Goal: Task Accomplishment & Management: Complete application form

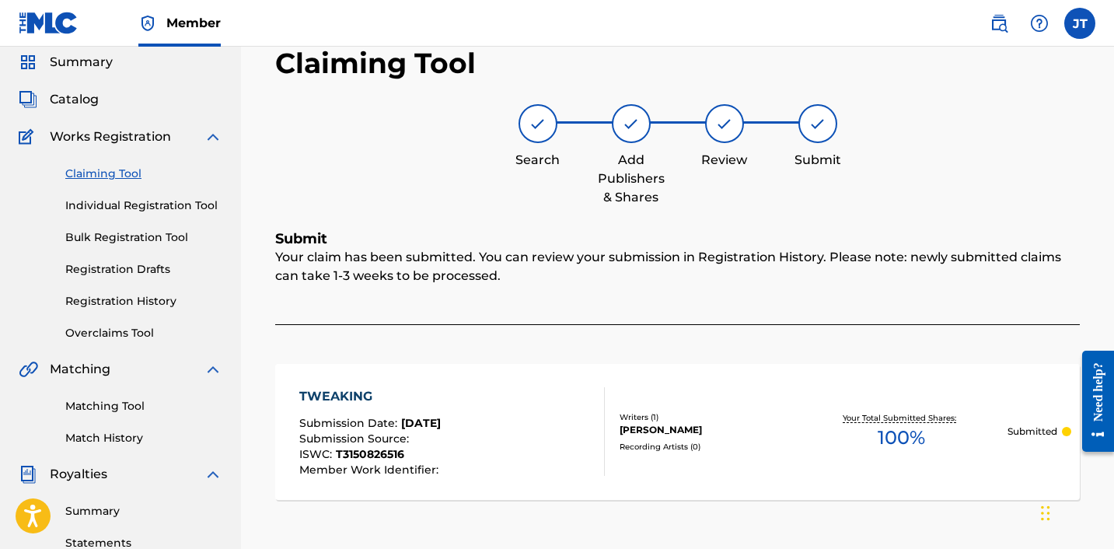
scroll to position [107, 0]
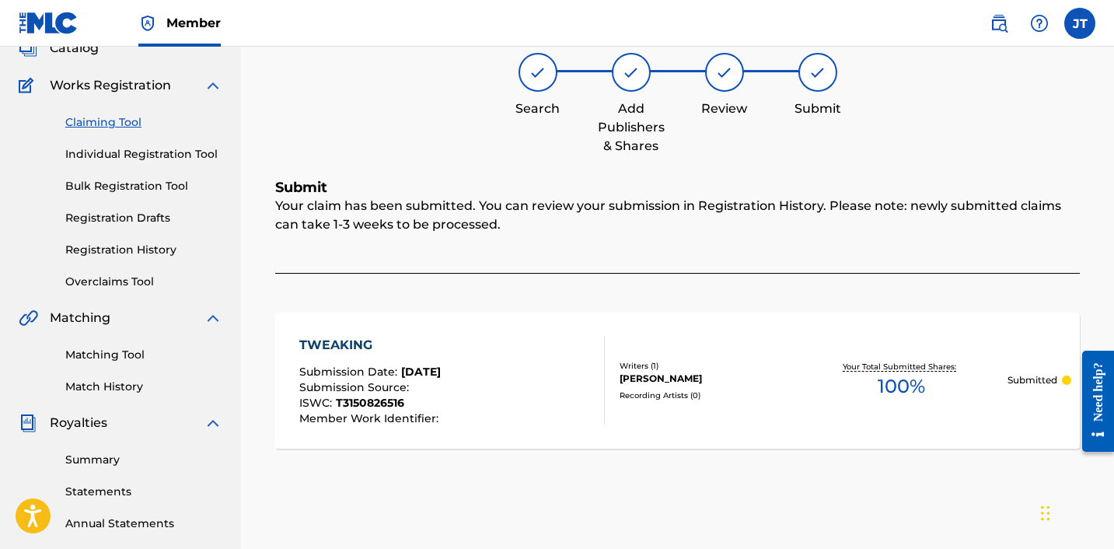
click at [120, 128] on link "Claiming Tool" at bounding box center [143, 122] width 157 height 16
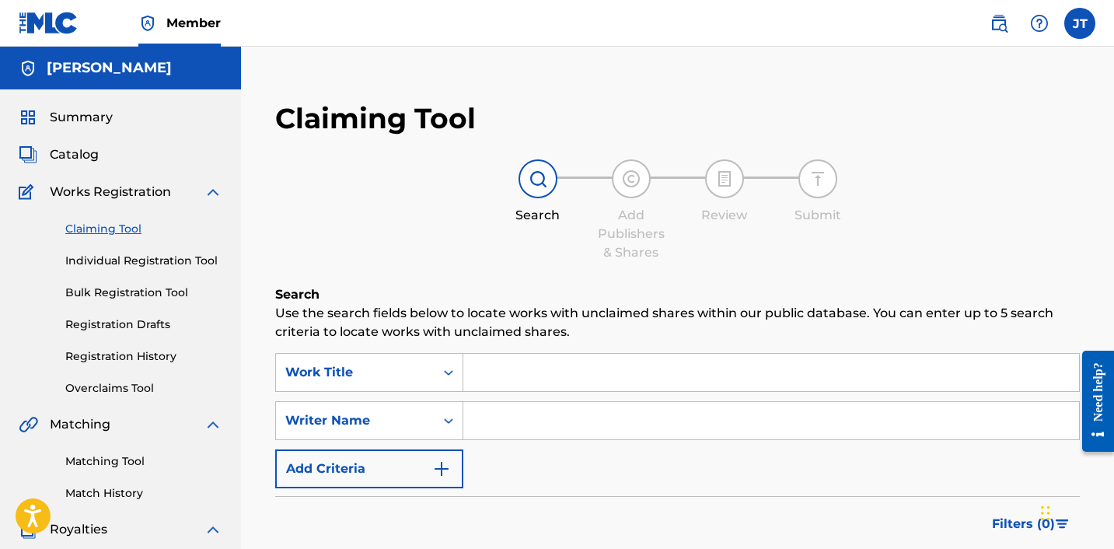
click at [539, 416] on input "Search Form" at bounding box center [772, 420] width 616 height 37
type input "[PERSON_NAME]"
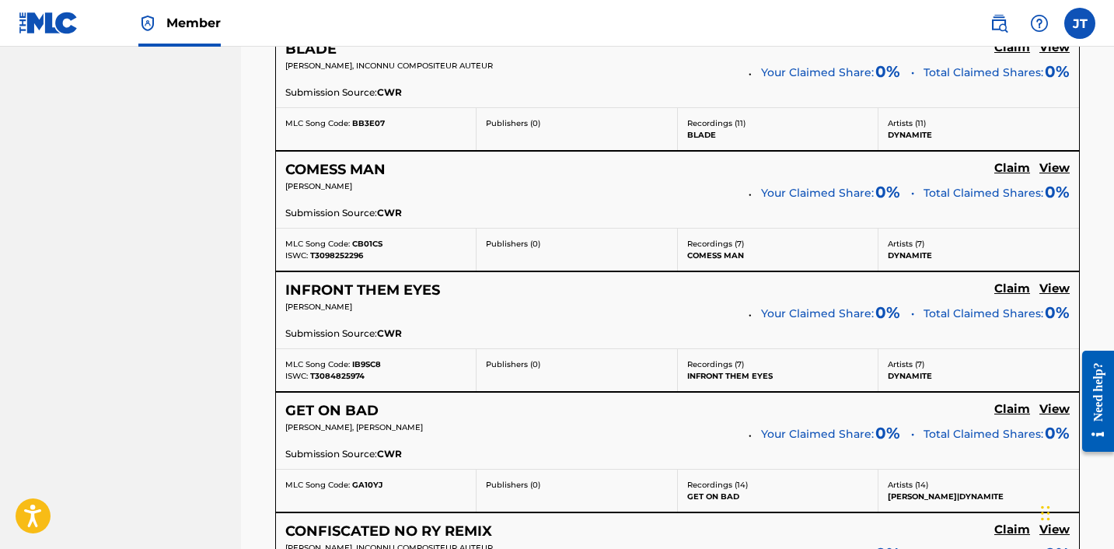
scroll to position [3020, 0]
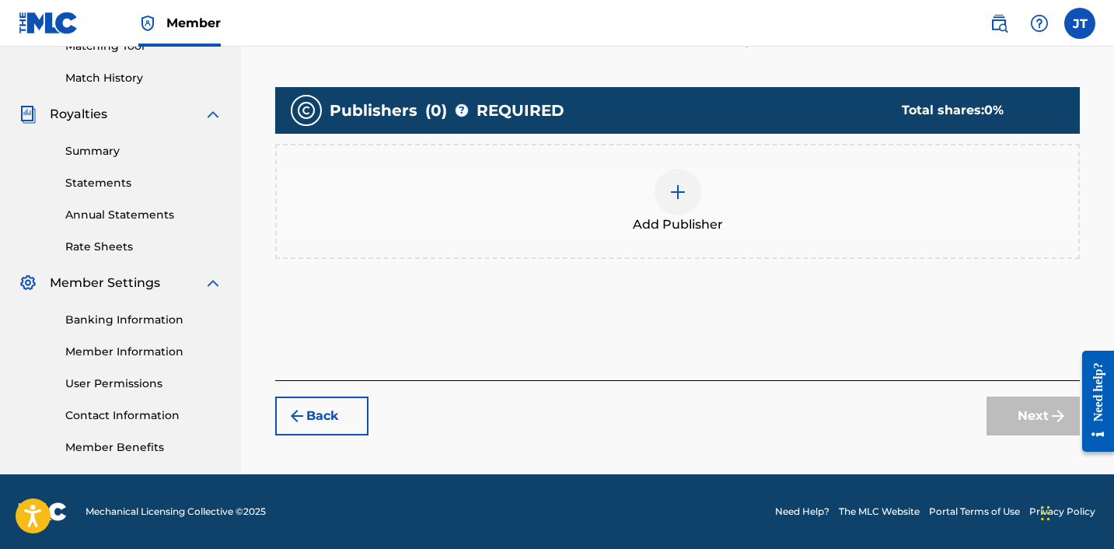
click at [689, 198] on div at bounding box center [678, 192] width 47 height 47
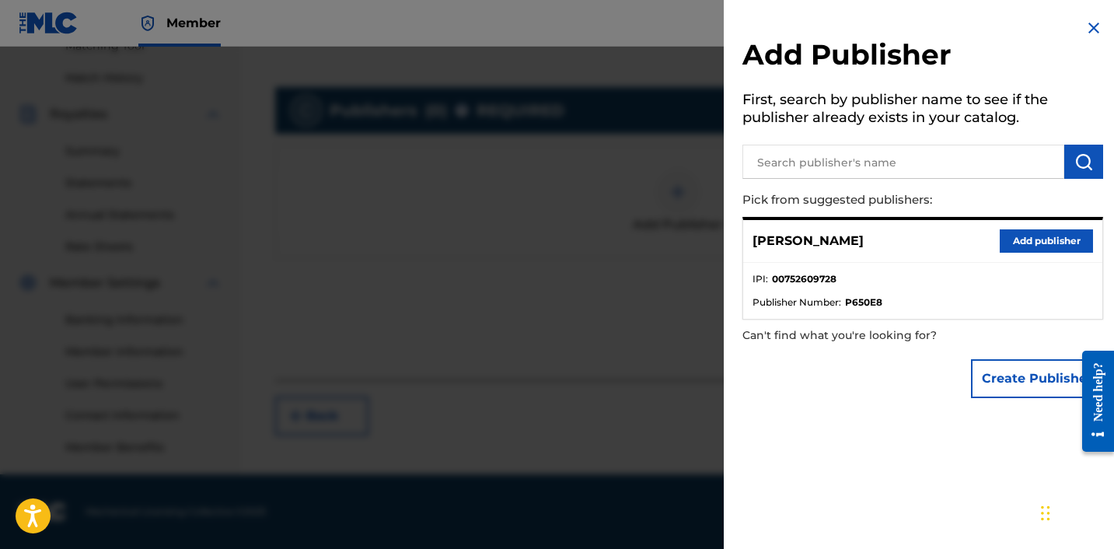
click at [1026, 238] on button "Add publisher" at bounding box center [1046, 240] width 93 height 23
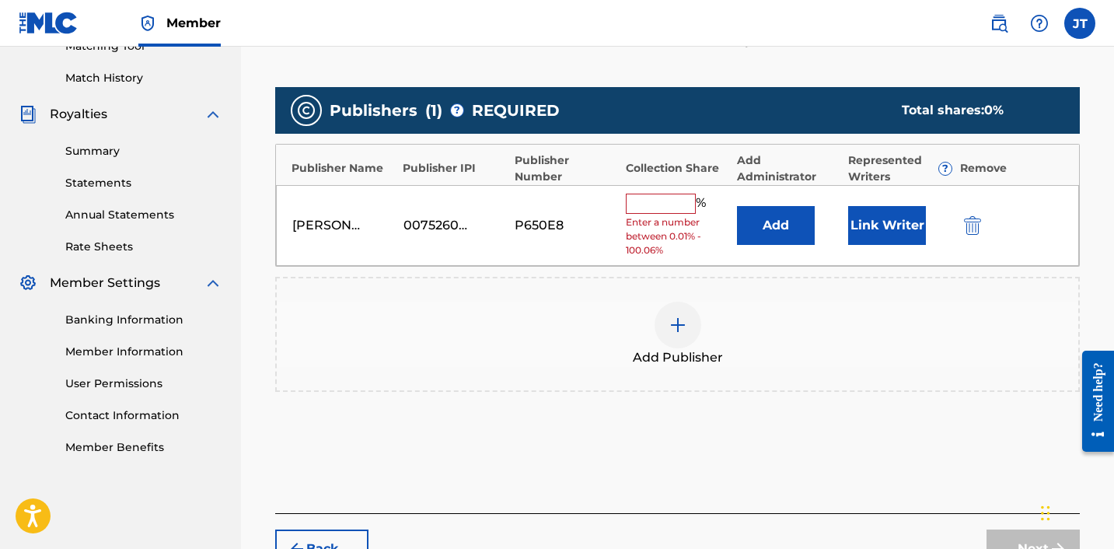
click at [899, 226] on button "Link Writer" at bounding box center [887, 225] width 78 height 39
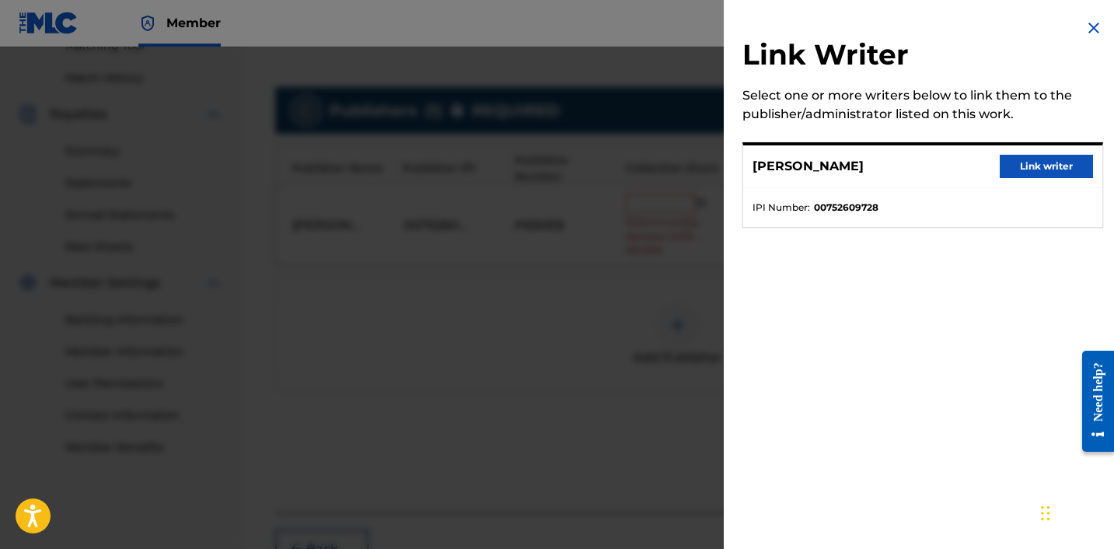
click at [1016, 160] on button "Link writer" at bounding box center [1046, 166] width 93 height 23
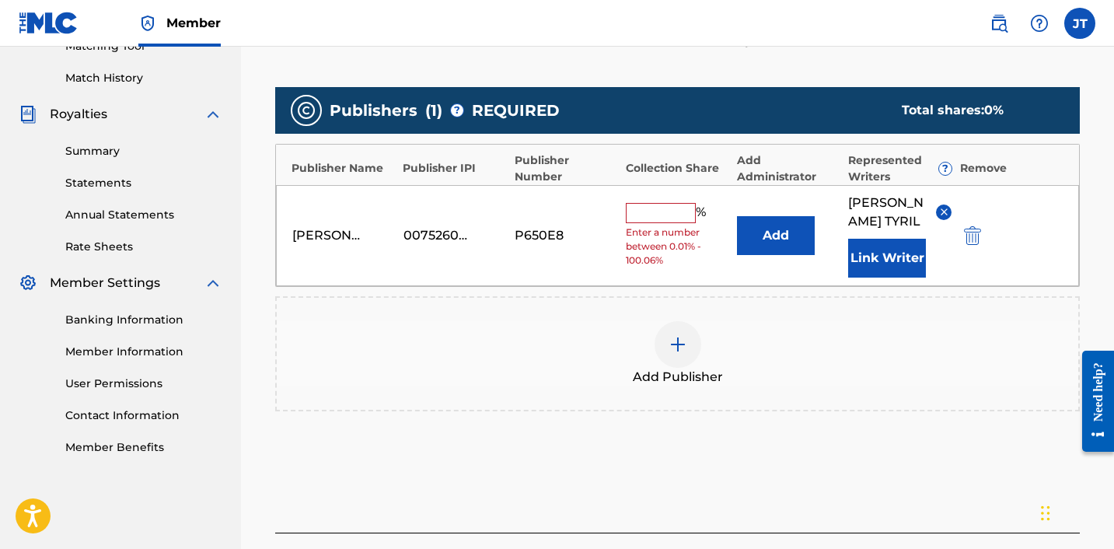
click at [676, 203] on input "text" at bounding box center [661, 213] width 70 height 20
type input "100"
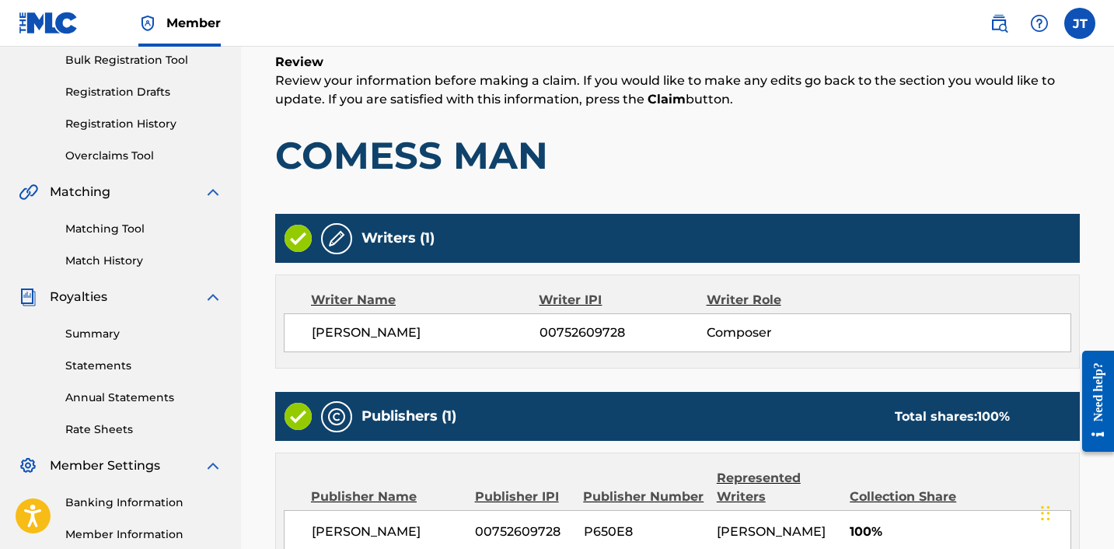
scroll to position [422, 0]
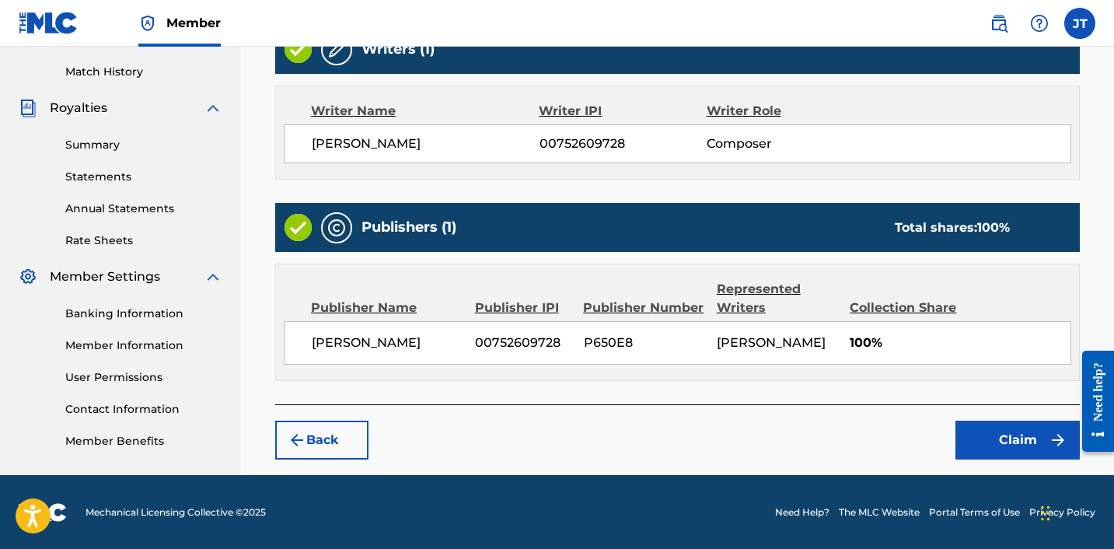
click at [1021, 454] on button "Claim" at bounding box center [1018, 440] width 124 height 39
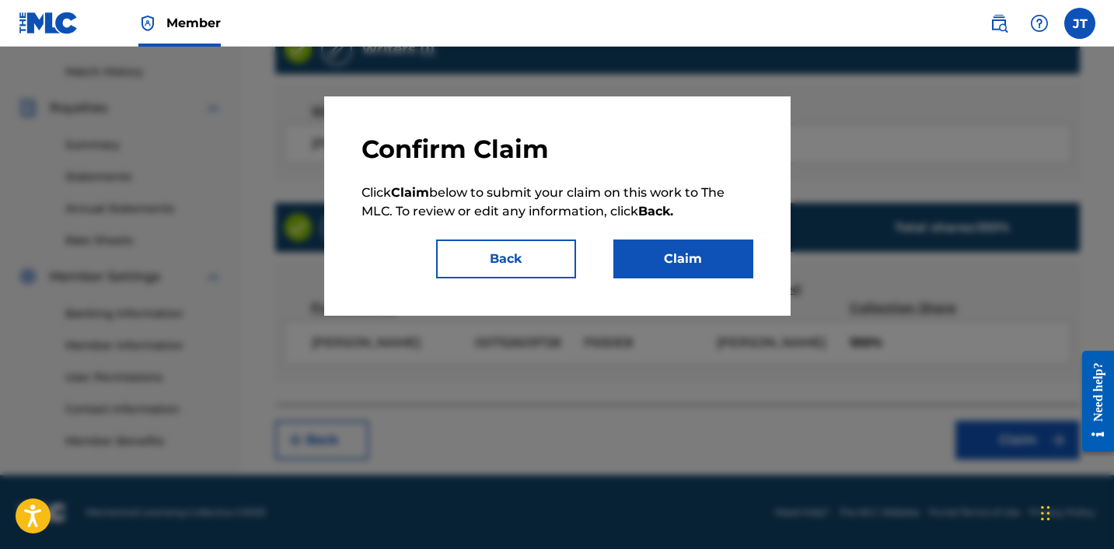
click at [642, 256] on button "Claim" at bounding box center [684, 259] width 140 height 39
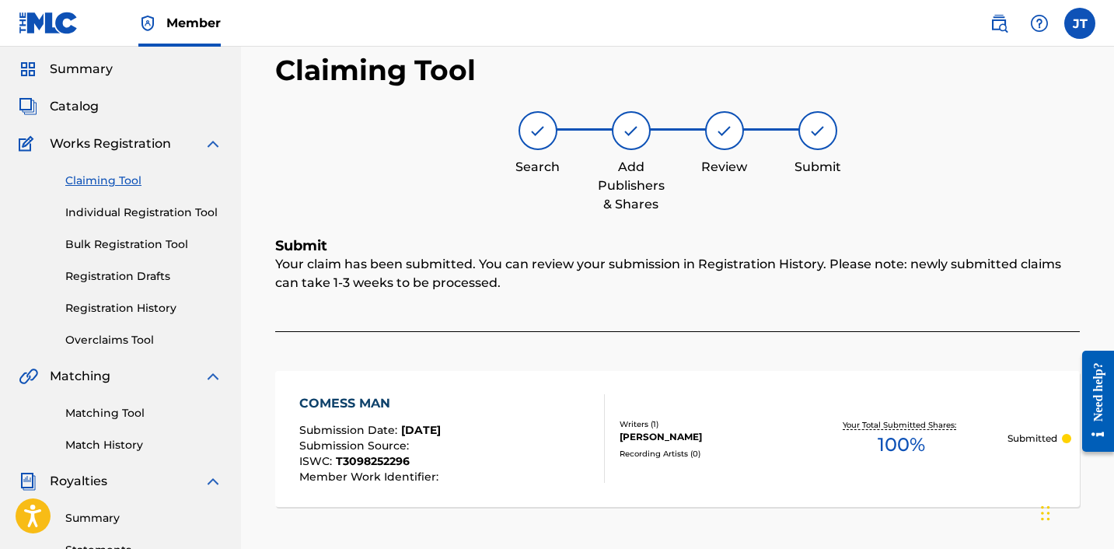
scroll to position [47, 0]
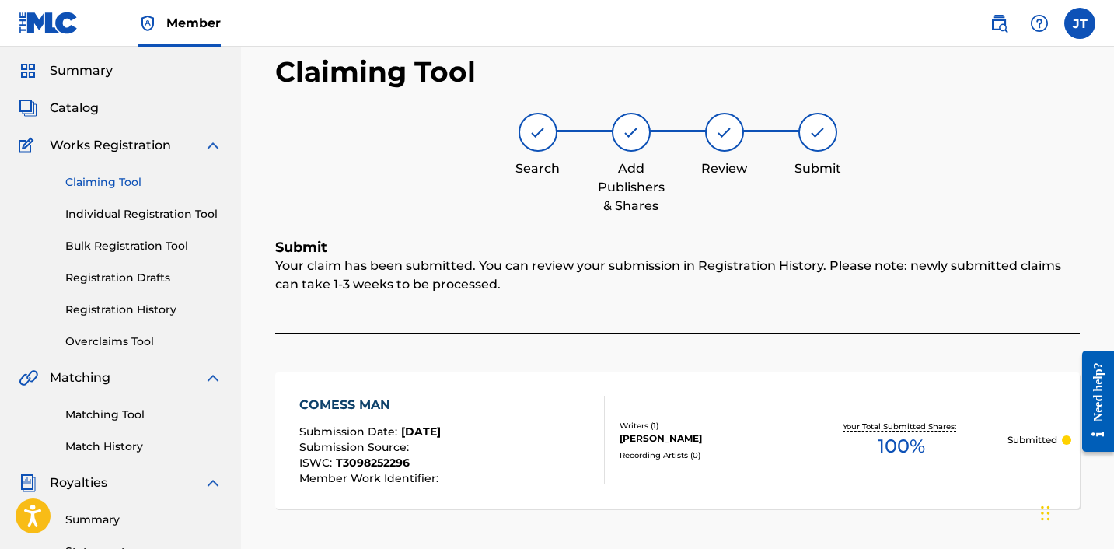
click at [117, 185] on link "Claiming Tool" at bounding box center [143, 182] width 157 height 16
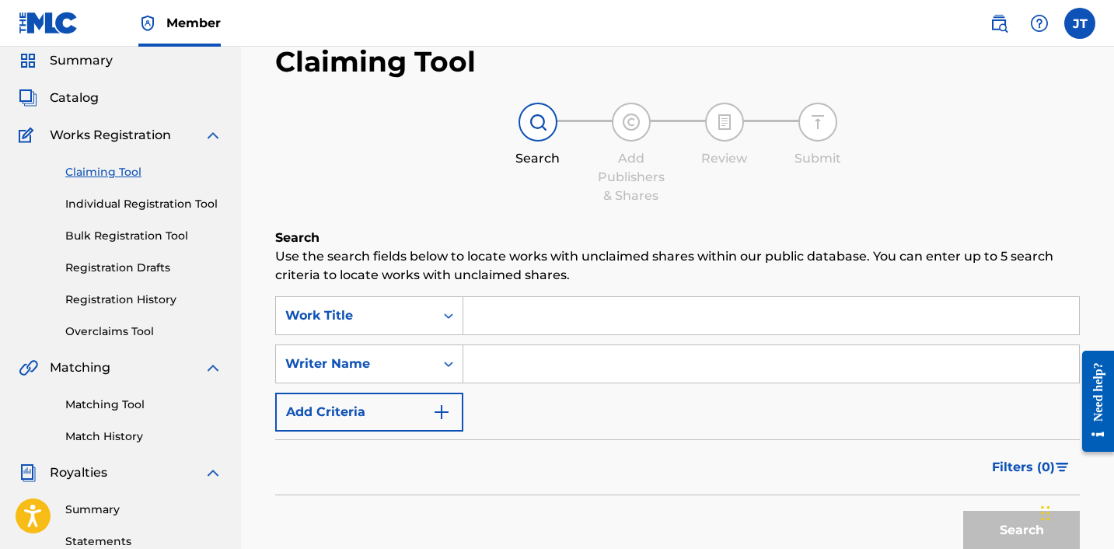
scroll to position [74, 0]
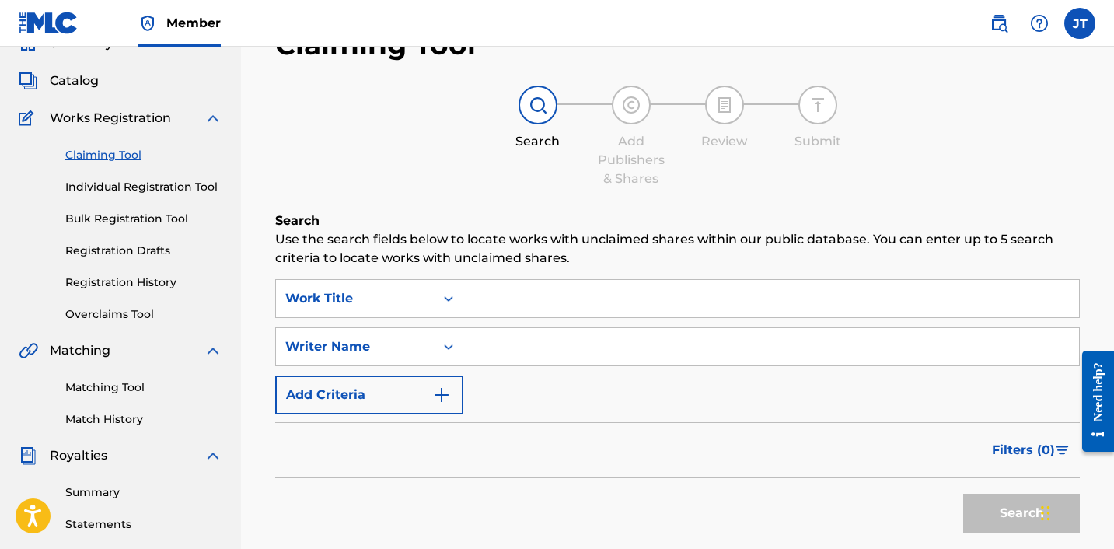
click at [551, 352] on input "Search Form" at bounding box center [772, 346] width 616 height 37
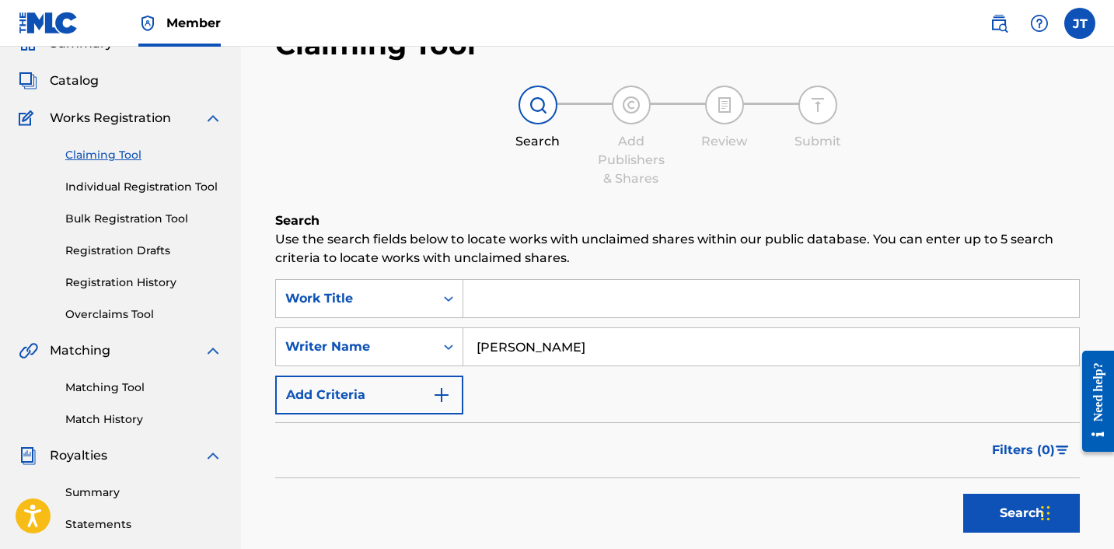
type input "[PERSON_NAME]"
click at [964, 494] on button "Search" at bounding box center [1022, 513] width 117 height 39
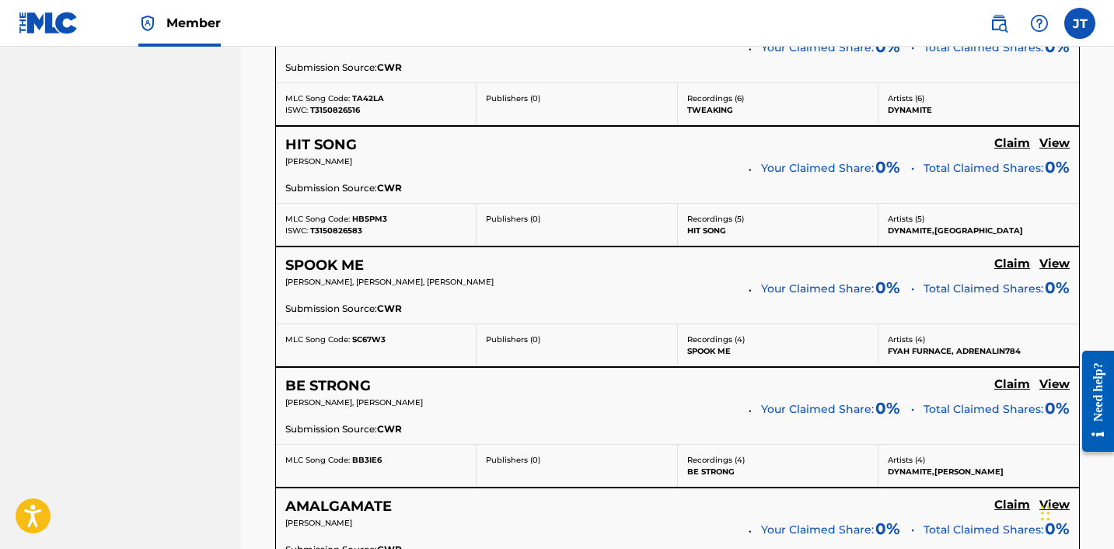
scroll to position [2081, 0]
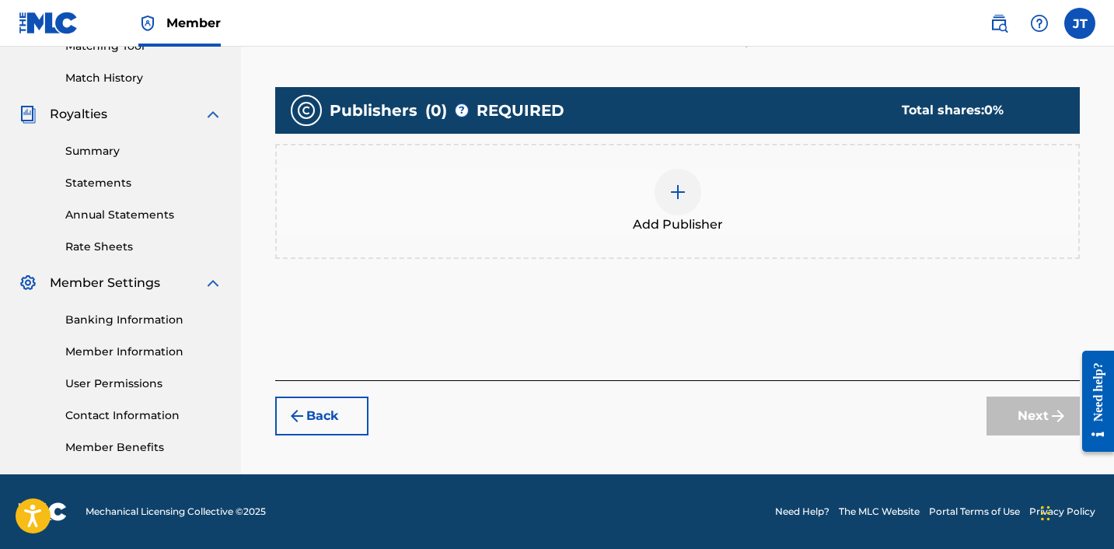
click at [681, 188] on img at bounding box center [678, 192] width 19 height 19
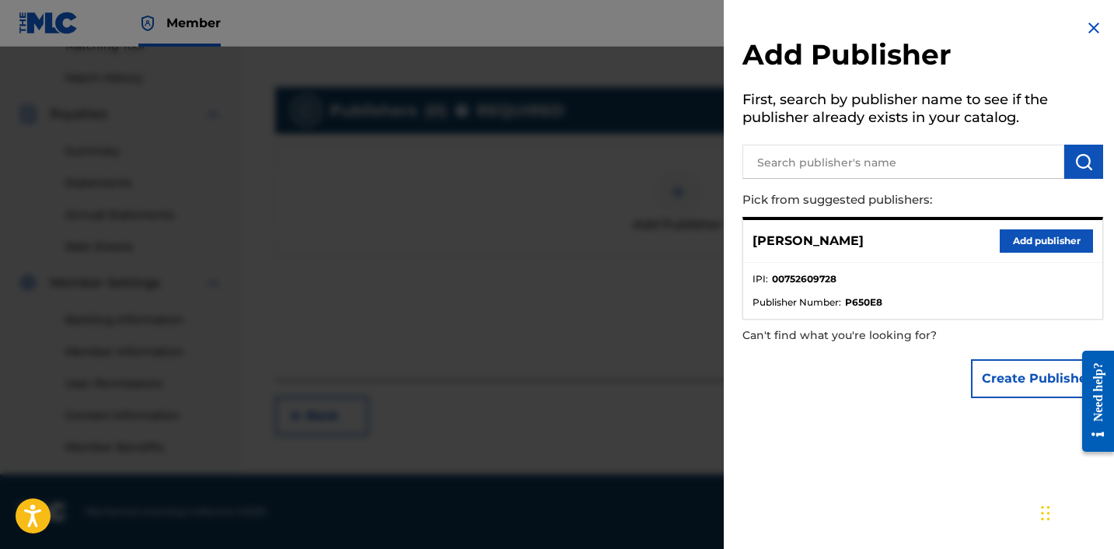
click at [1023, 236] on button "Add publisher" at bounding box center [1046, 240] width 93 height 23
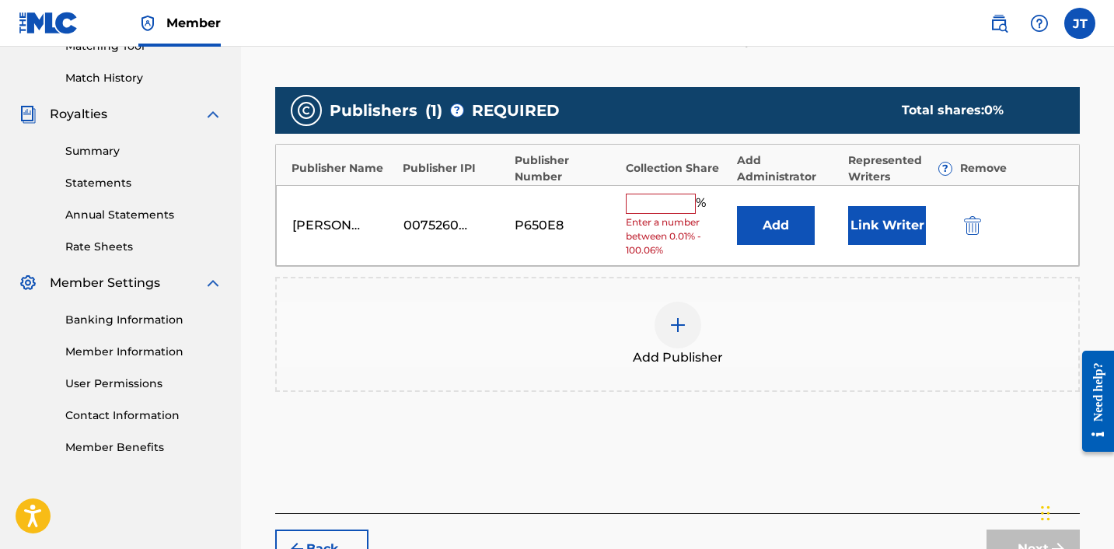
click at [890, 229] on button "Link Writer" at bounding box center [887, 225] width 78 height 39
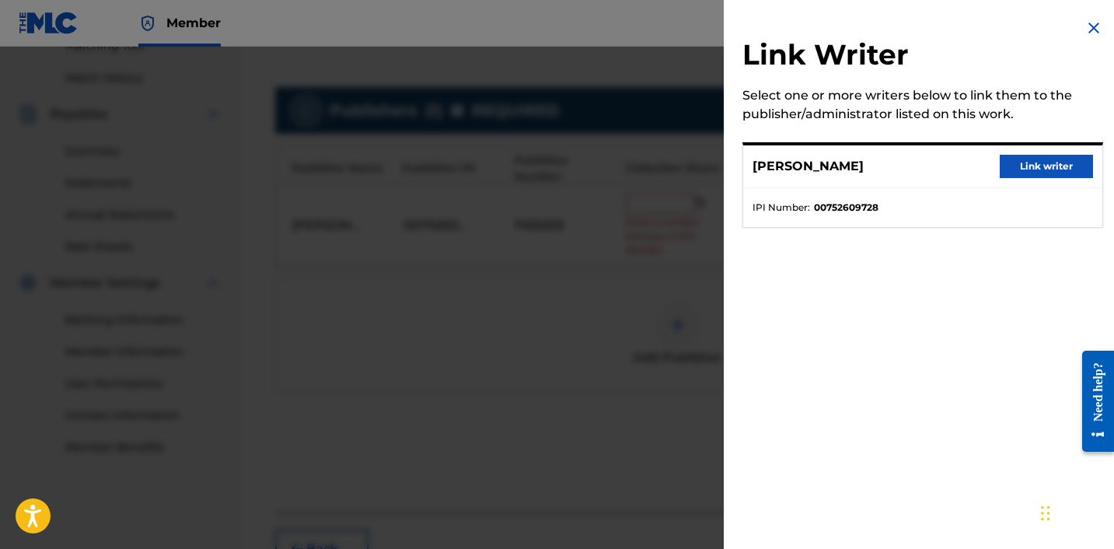
click at [1025, 164] on button "Link writer" at bounding box center [1046, 166] width 93 height 23
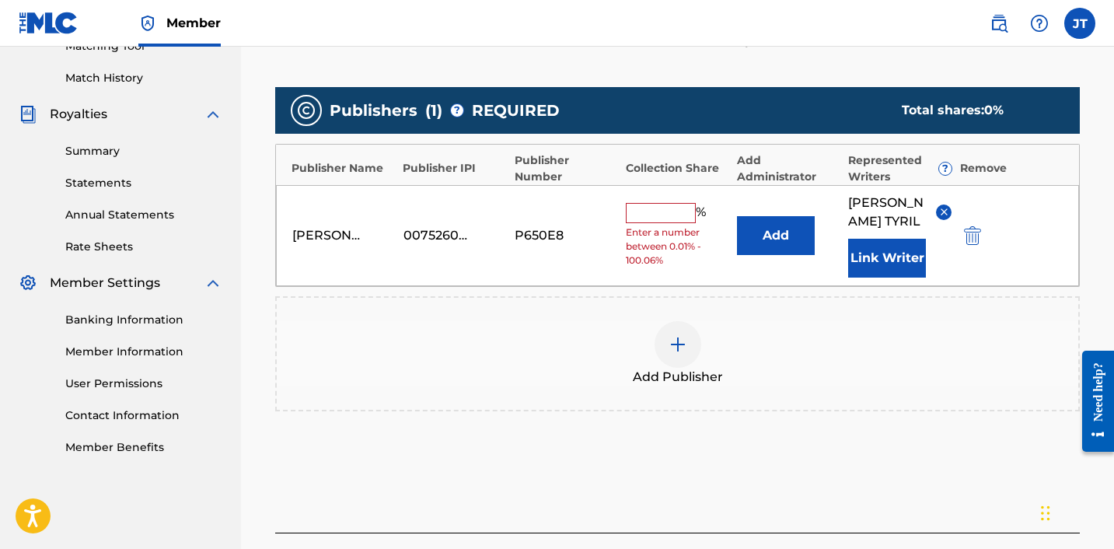
click at [665, 206] on input "text" at bounding box center [661, 213] width 70 height 20
type input "100"
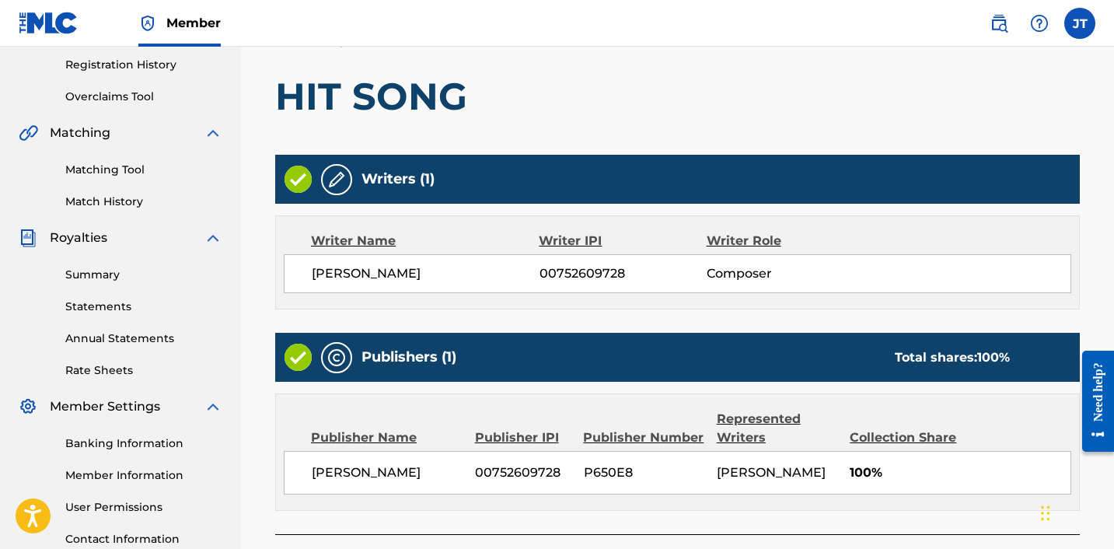
scroll to position [422, 0]
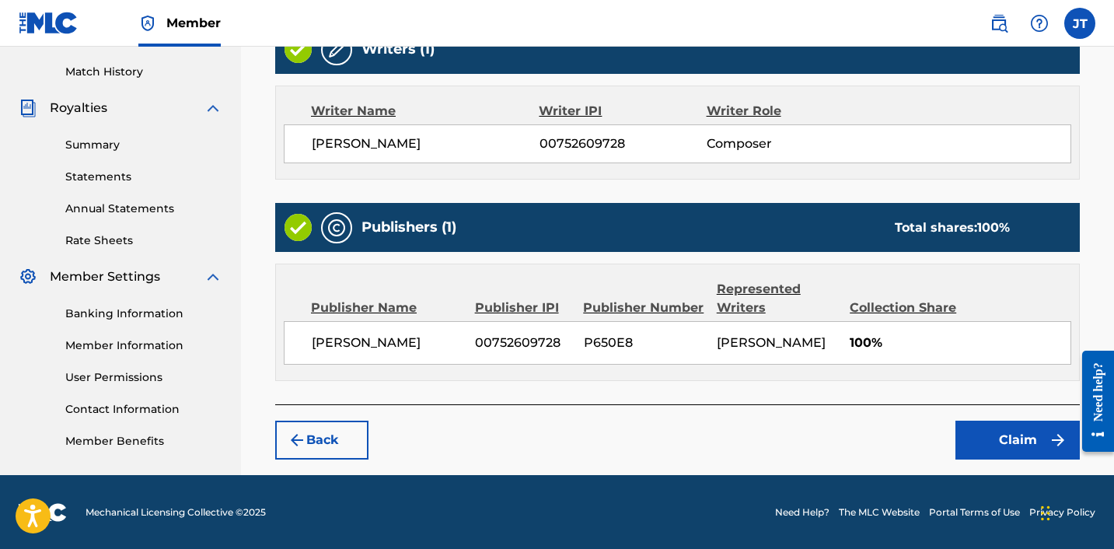
click at [1013, 444] on button "Claim" at bounding box center [1018, 440] width 124 height 39
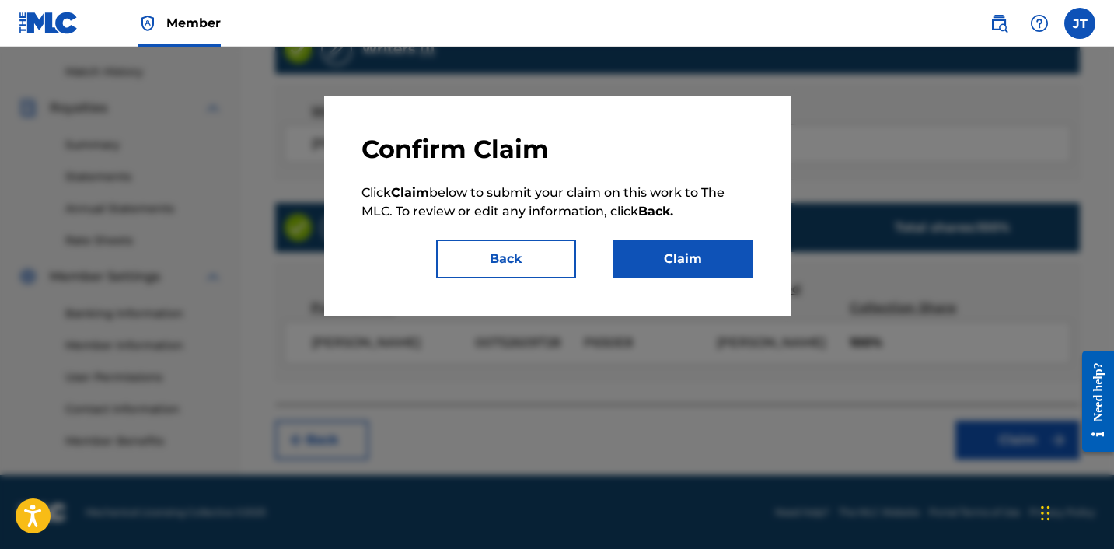
click at [689, 265] on button "Claim" at bounding box center [684, 259] width 140 height 39
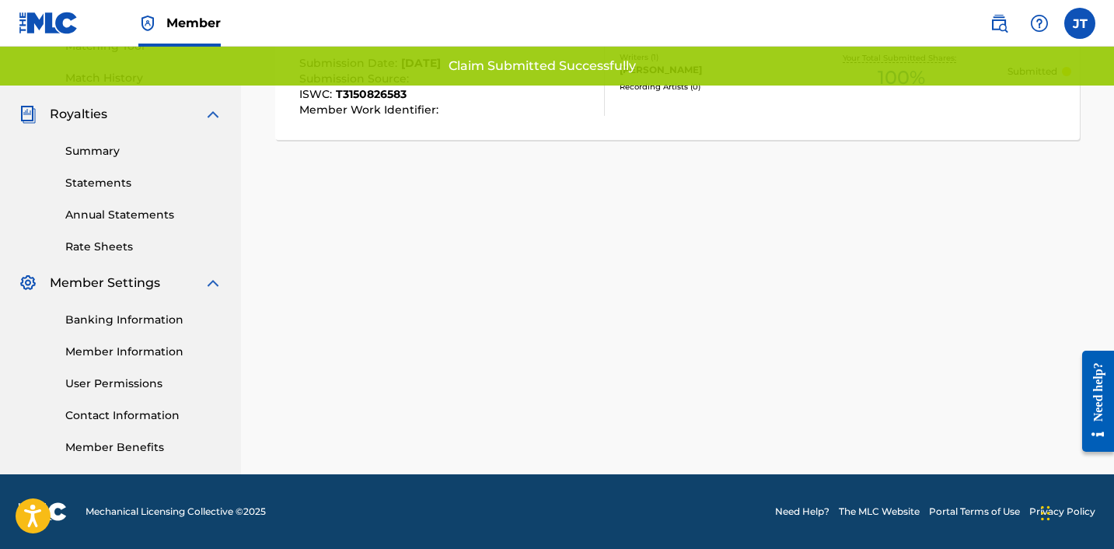
scroll to position [415, 0]
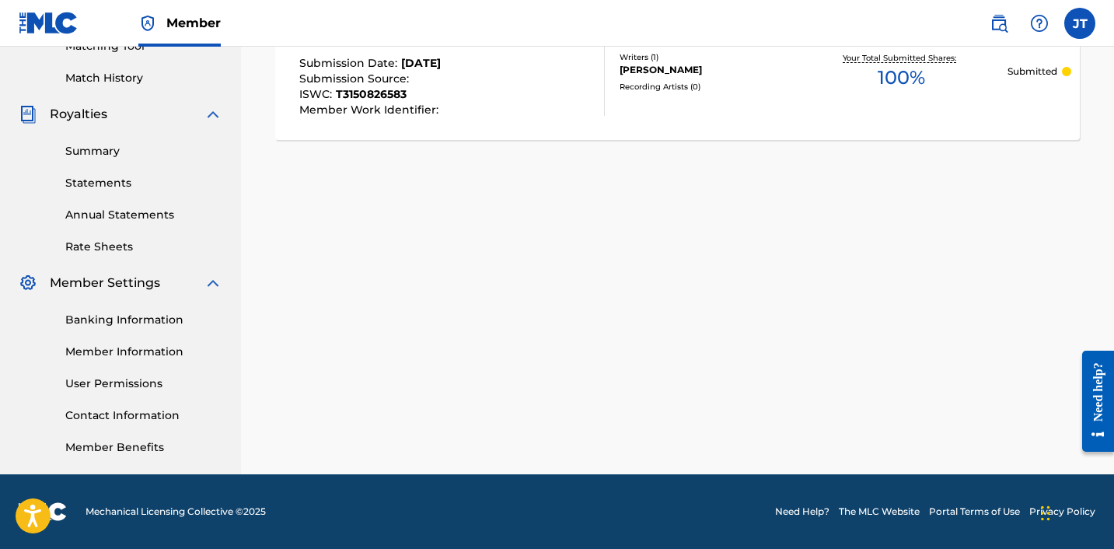
click at [701, 265] on div "Claiming Tool Search Add Publishers & Shares Review Submit Submit Your claim ha…" at bounding box center [677, 72] width 873 height 804
